Goal: Check status: Check status

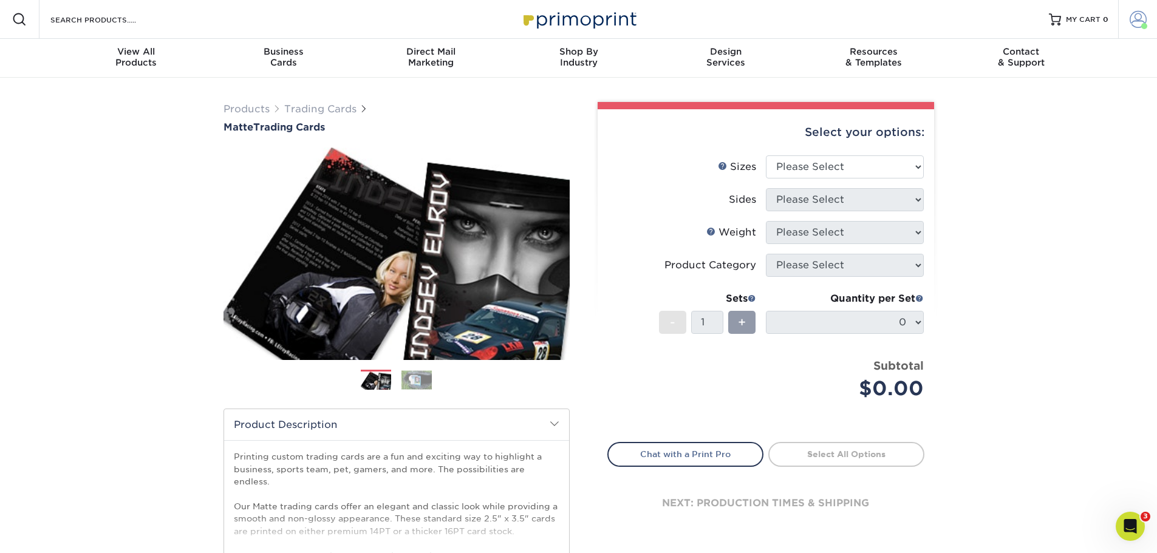
click at [1139, 26] on span at bounding box center [1138, 19] width 17 height 17
click at [1014, 125] on link "Order History" at bounding box center [1066, 133] width 152 height 16
click at [1133, 15] on span at bounding box center [1138, 19] width 17 height 17
click at [1020, 109] on link "Active Orders" at bounding box center [1066, 117] width 152 height 16
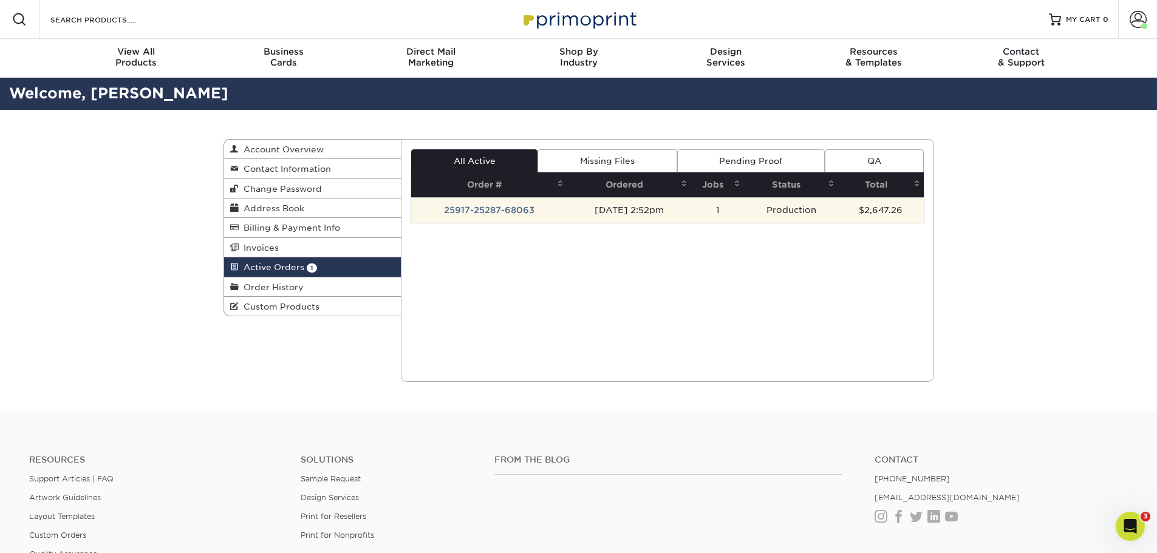
click at [517, 210] on td "25917-25287-68063" at bounding box center [489, 210] width 156 height 26
